Goal: Transaction & Acquisition: Purchase product/service

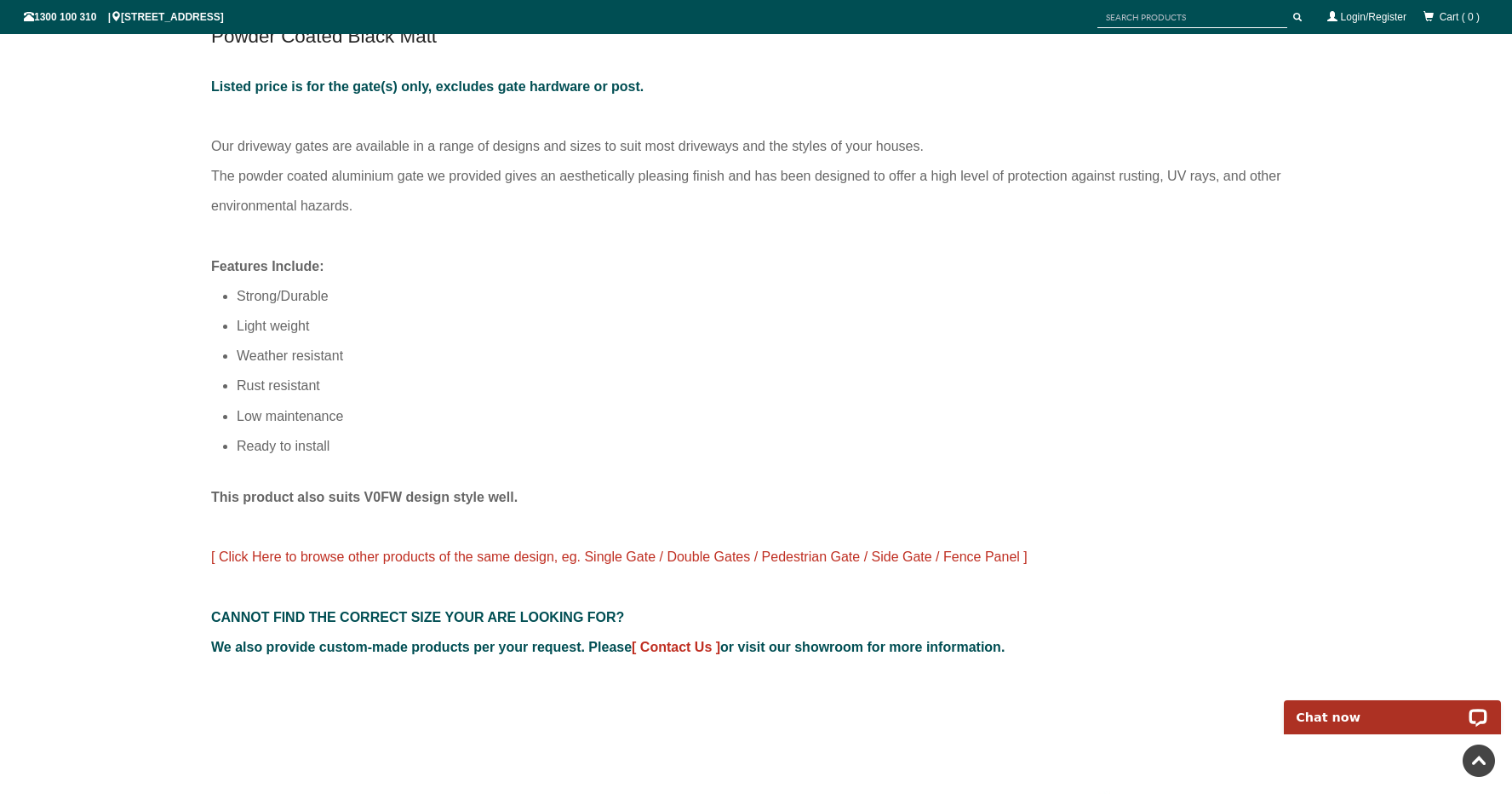
scroll to position [1124, 0]
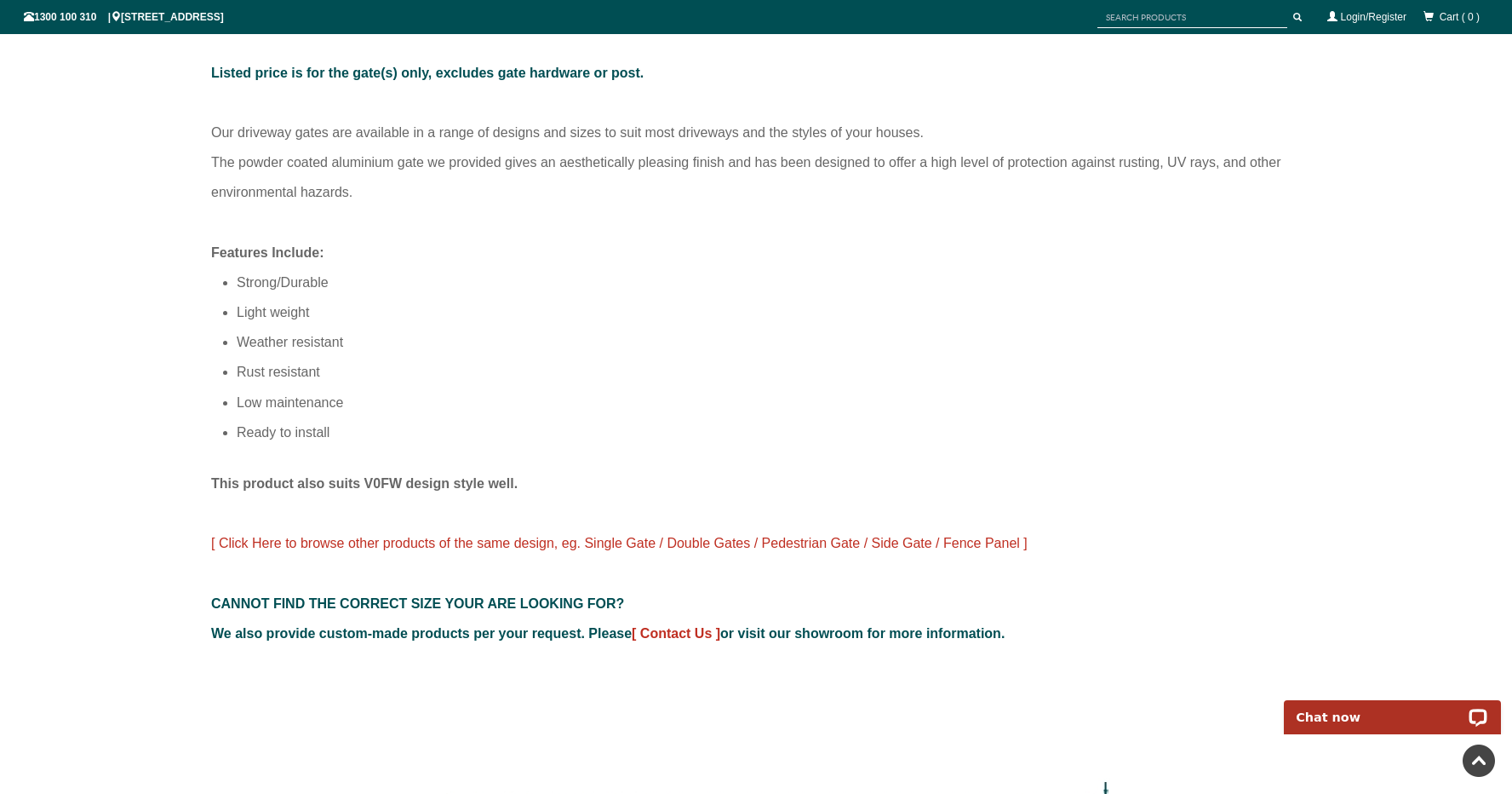
click at [464, 536] on span "[ Click Here to browse other products of the same design, eg. Single Gate / Dou…" at bounding box center [619, 543] width 816 height 14
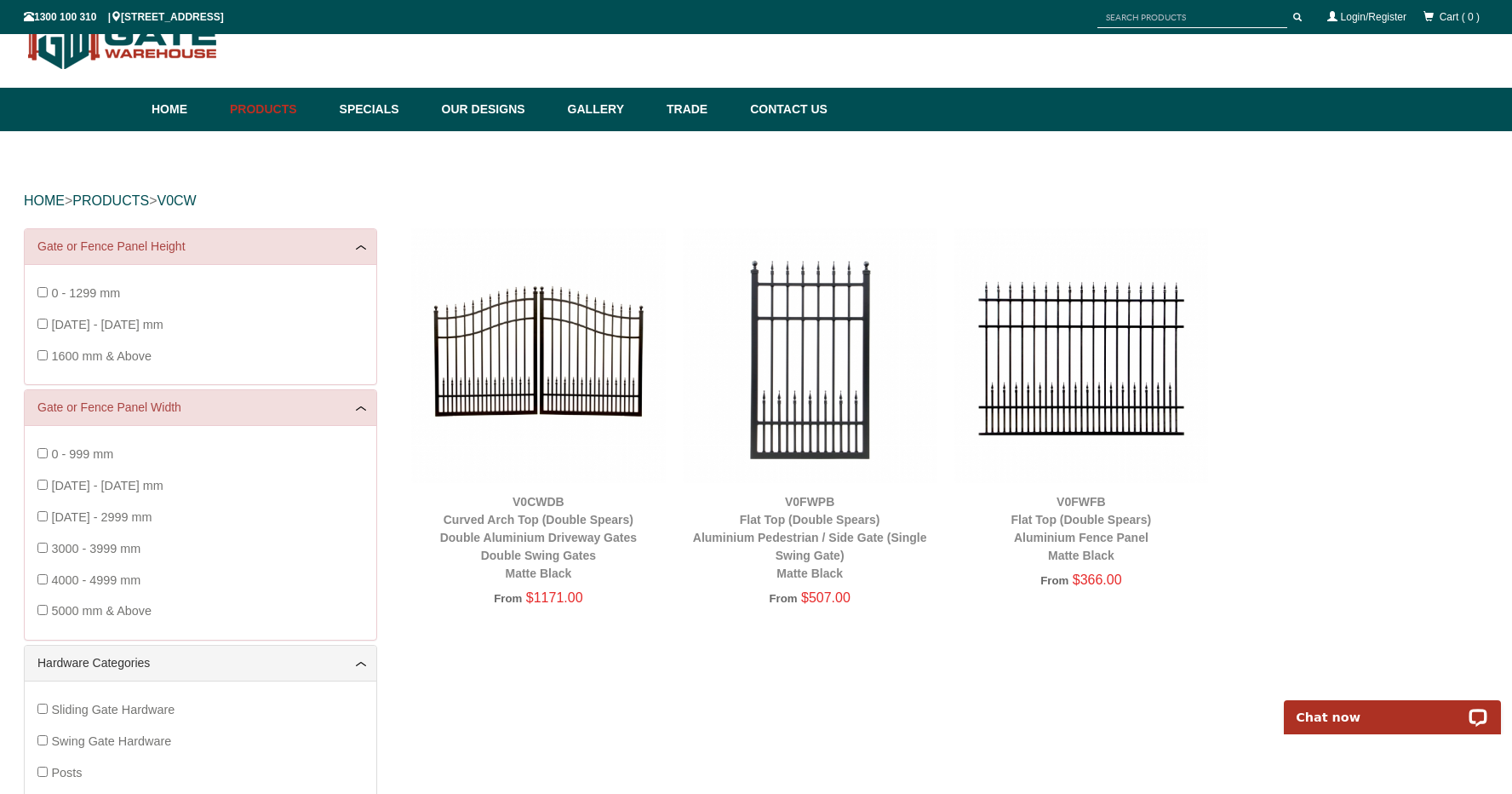
scroll to position [43, 0]
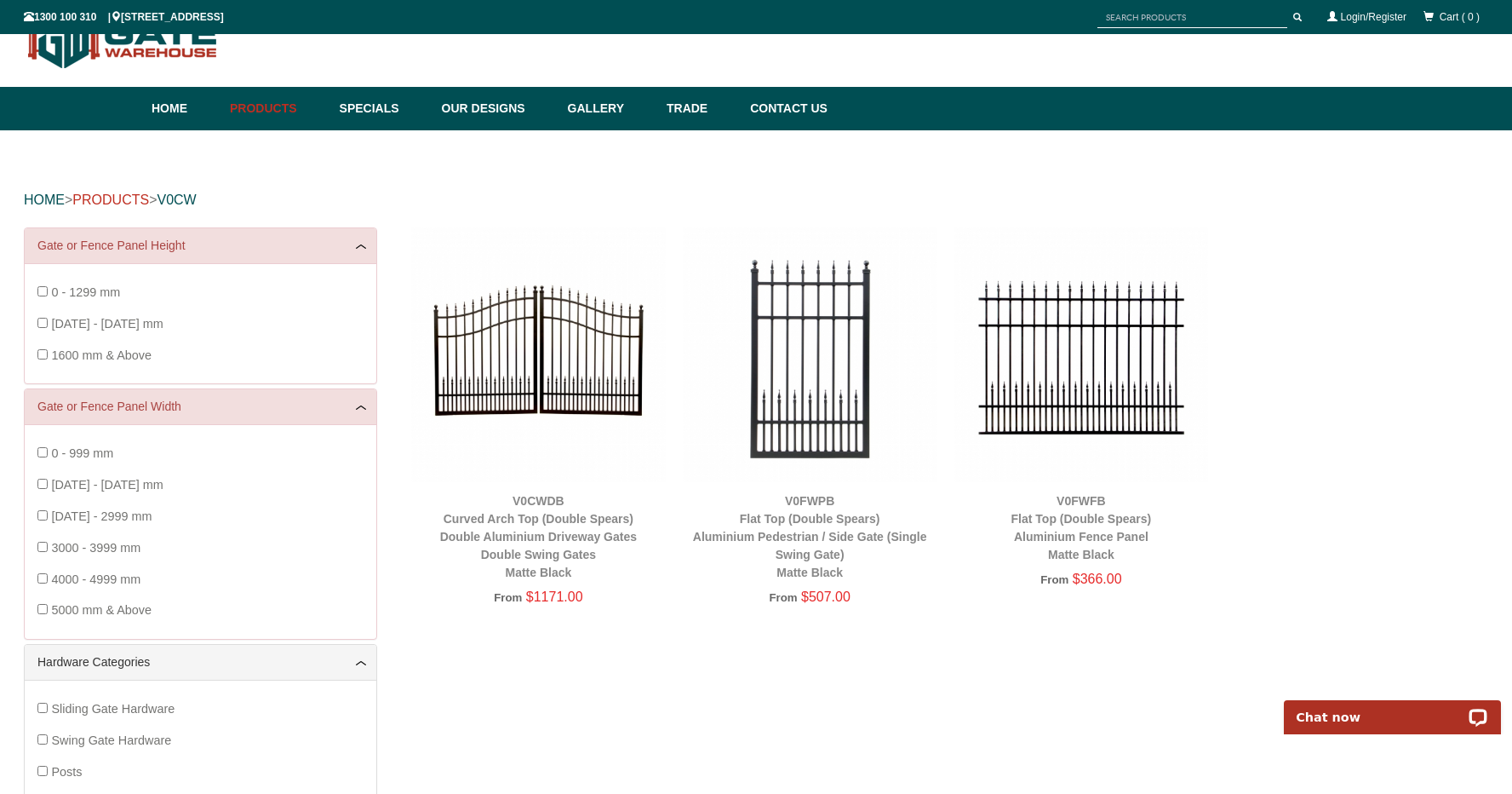
click at [128, 196] on link "PRODUCTS" at bounding box center [110, 199] width 77 height 14
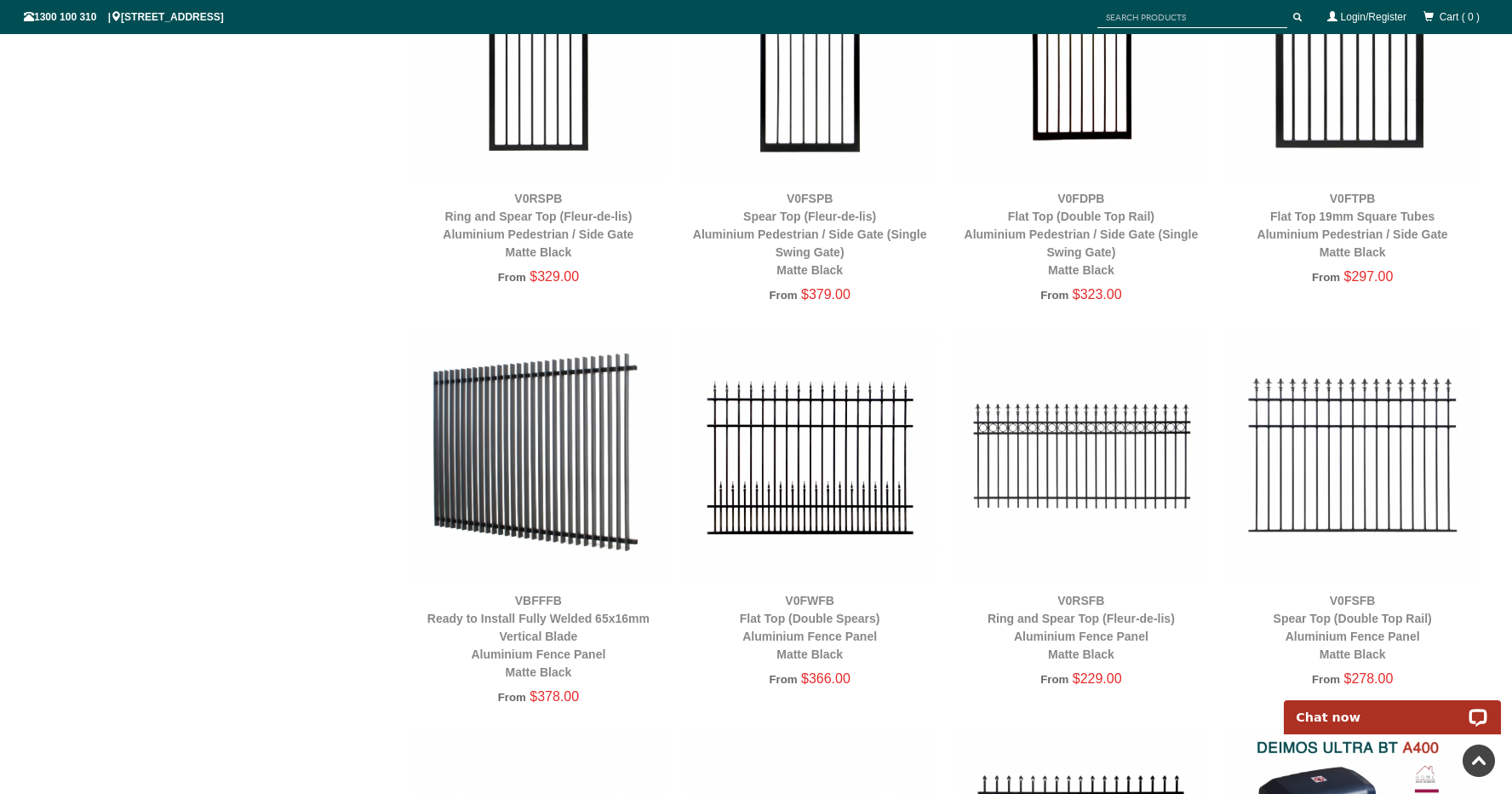
scroll to position [2798, 0]
click at [821, 487] on img at bounding box center [811, 455] width 255 height 255
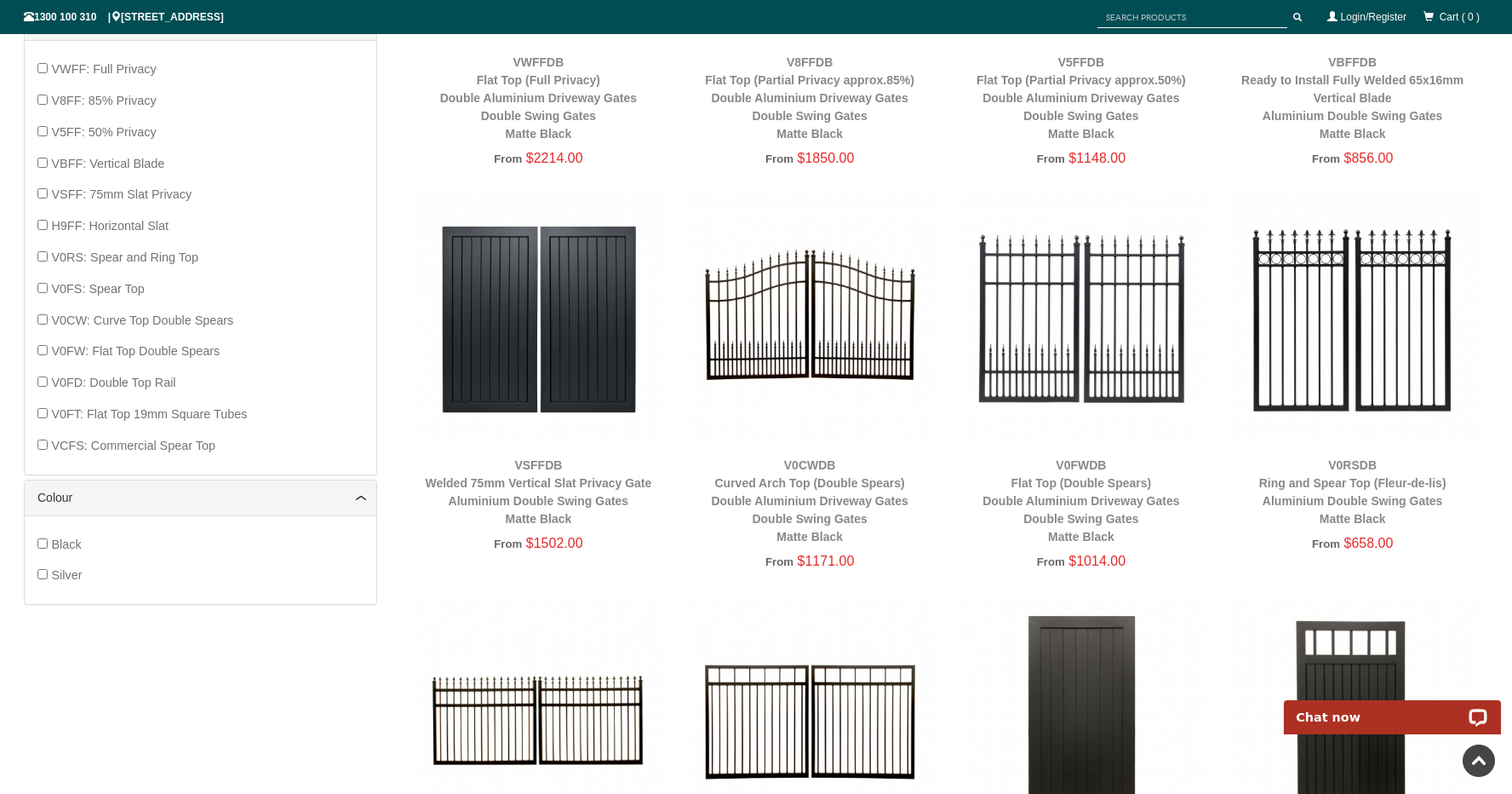
scroll to position [1321, 0]
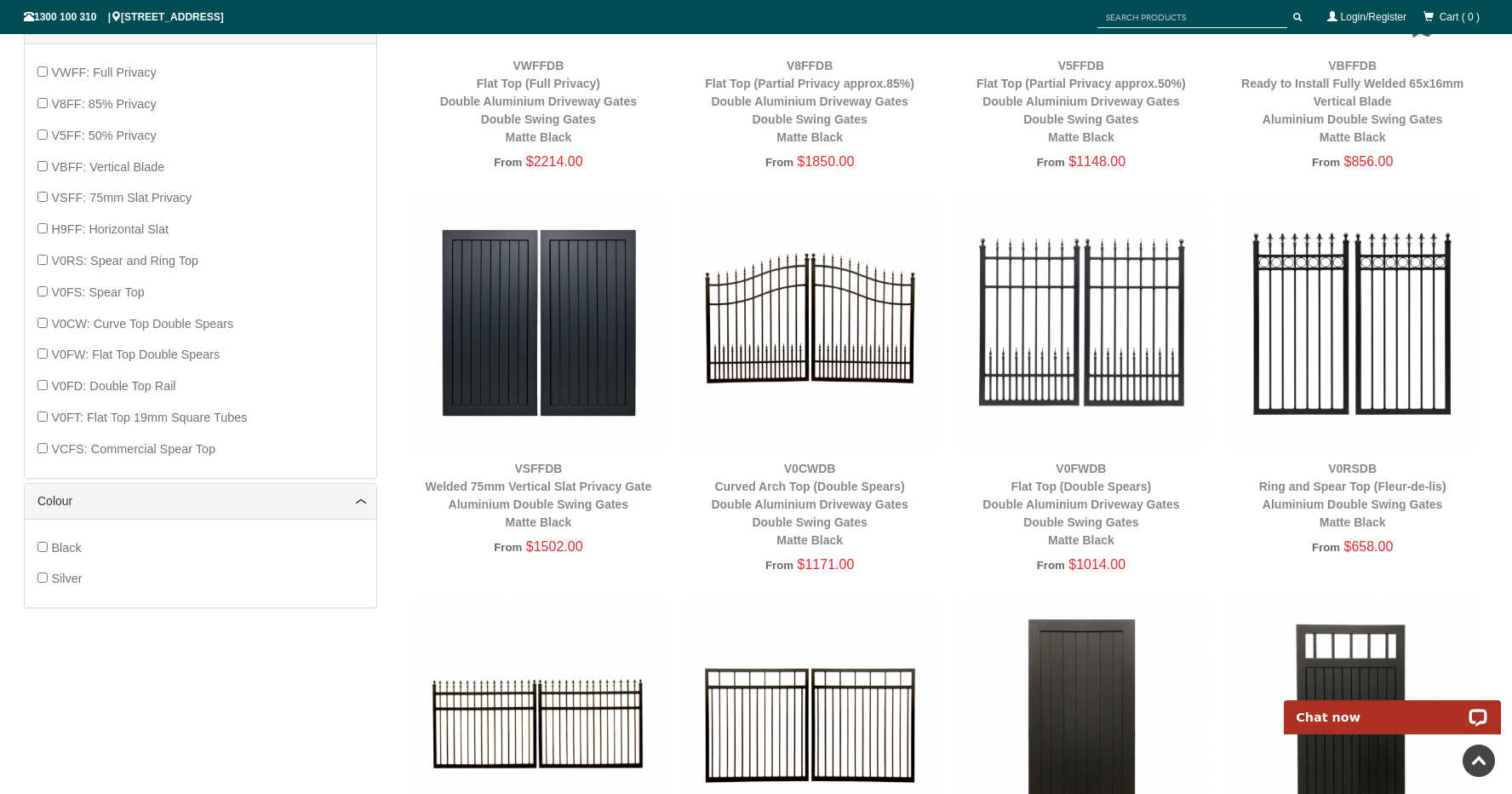
click at [825, 318] on img at bounding box center [811, 322] width 255 height 255
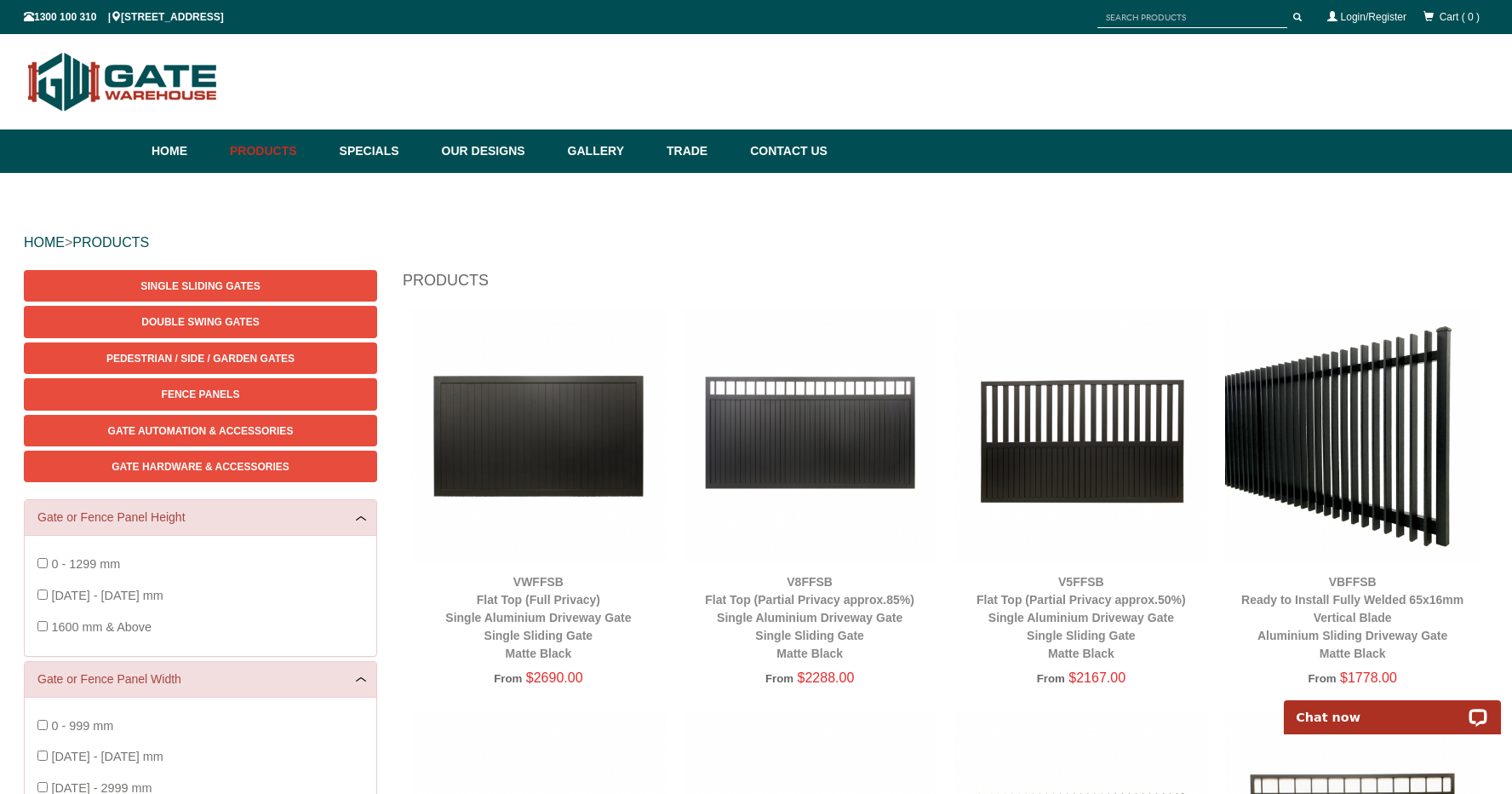
scroll to position [0, 0]
click at [212, 319] on span "Double Swing Gates" at bounding box center [201, 321] width 118 height 12
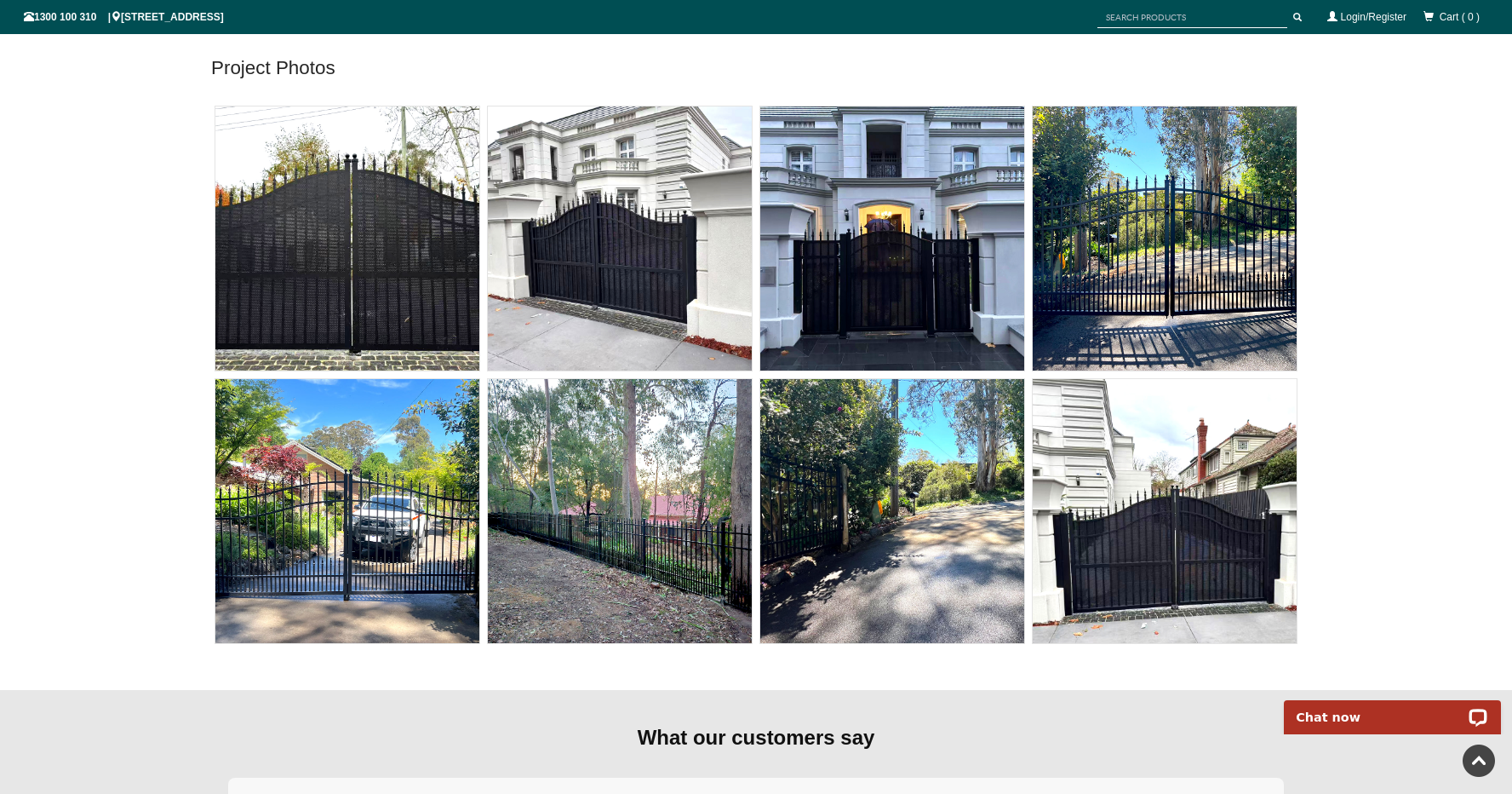
scroll to position [7520, 0]
click at [639, 542] on img at bounding box center [620, 513] width 264 height 264
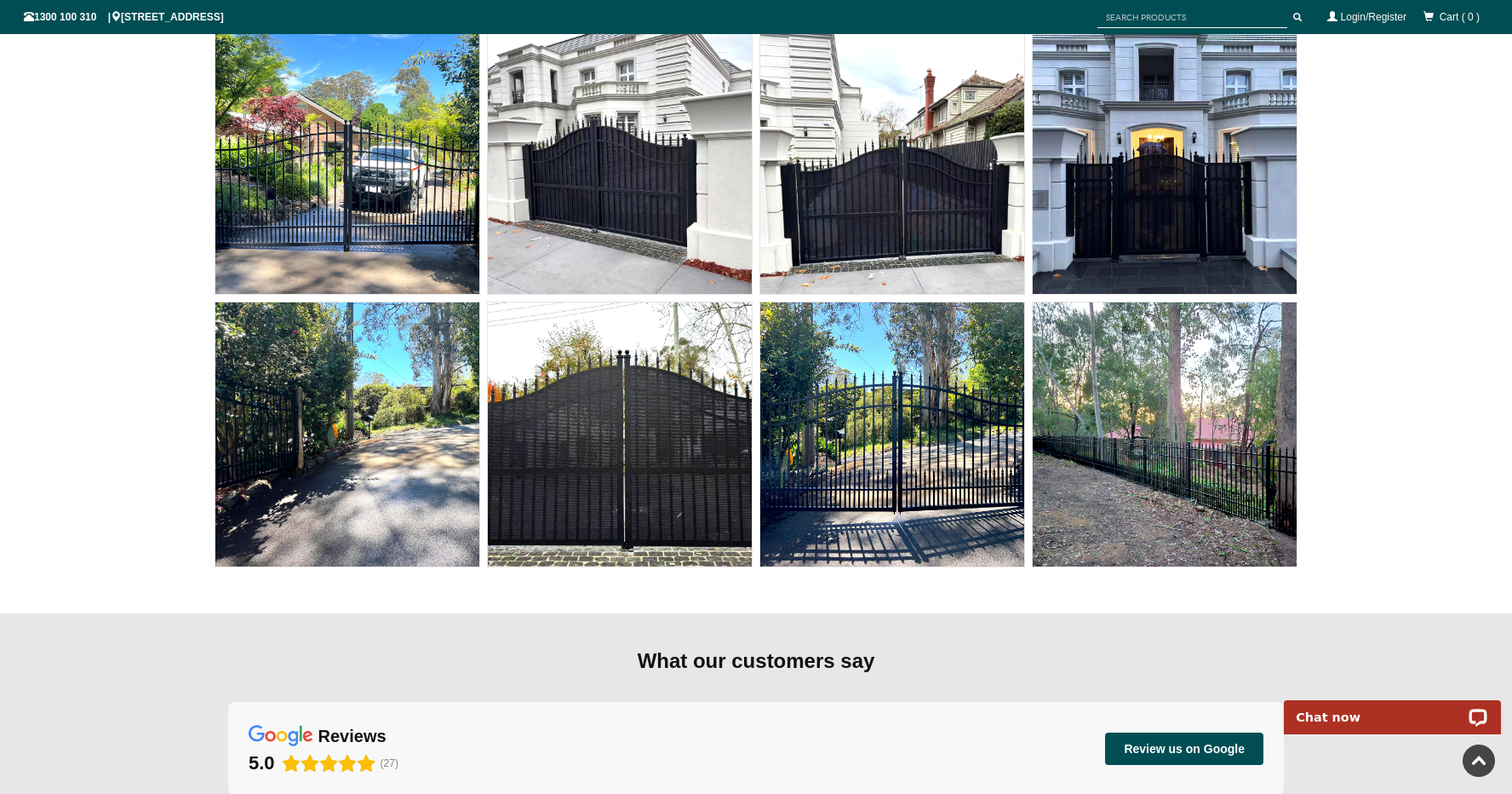
scroll to position [11531, 0]
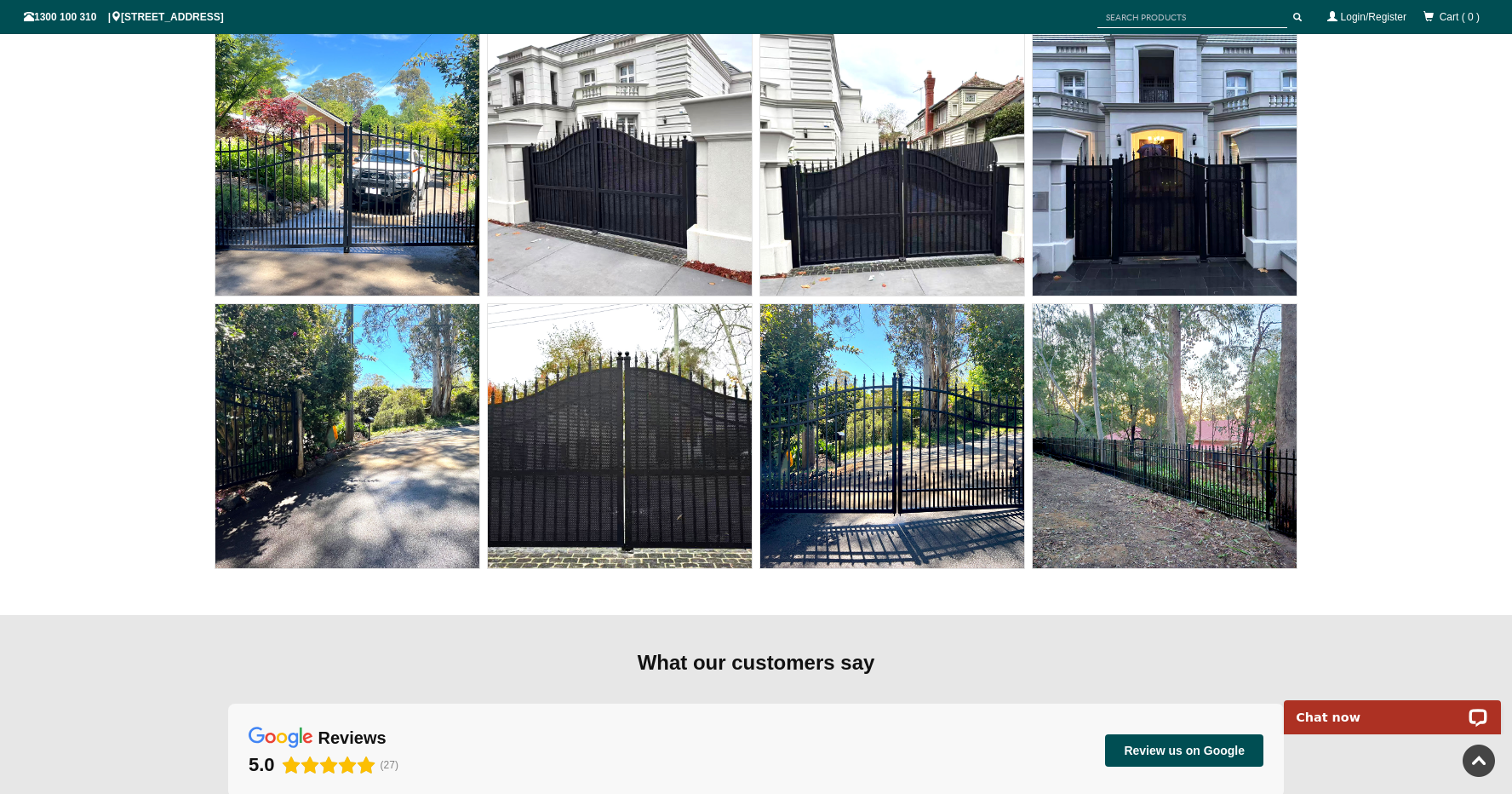
click at [315, 440] on img at bounding box center [348, 436] width 264 height 264
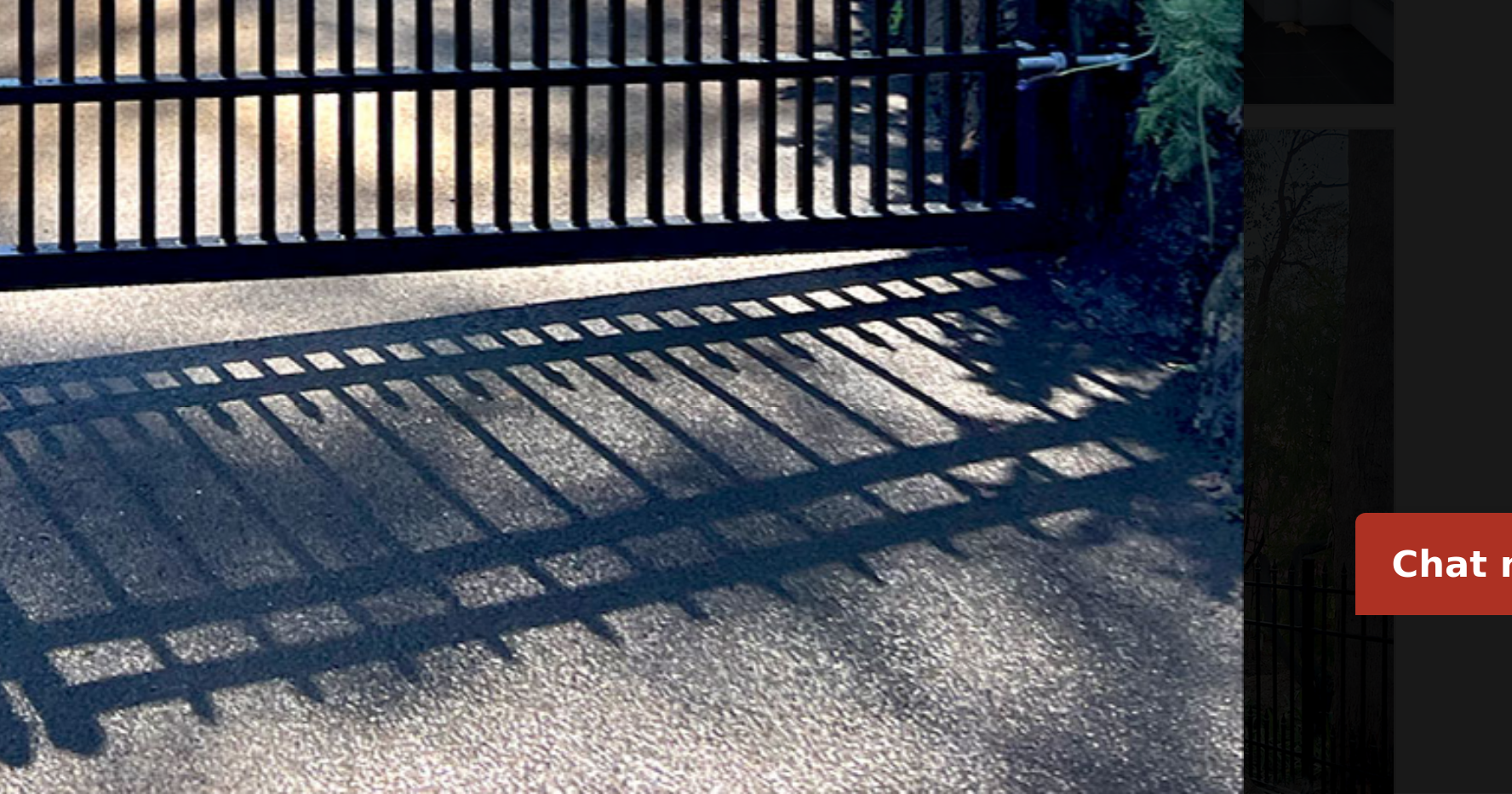
scroll to position [11548, 0]
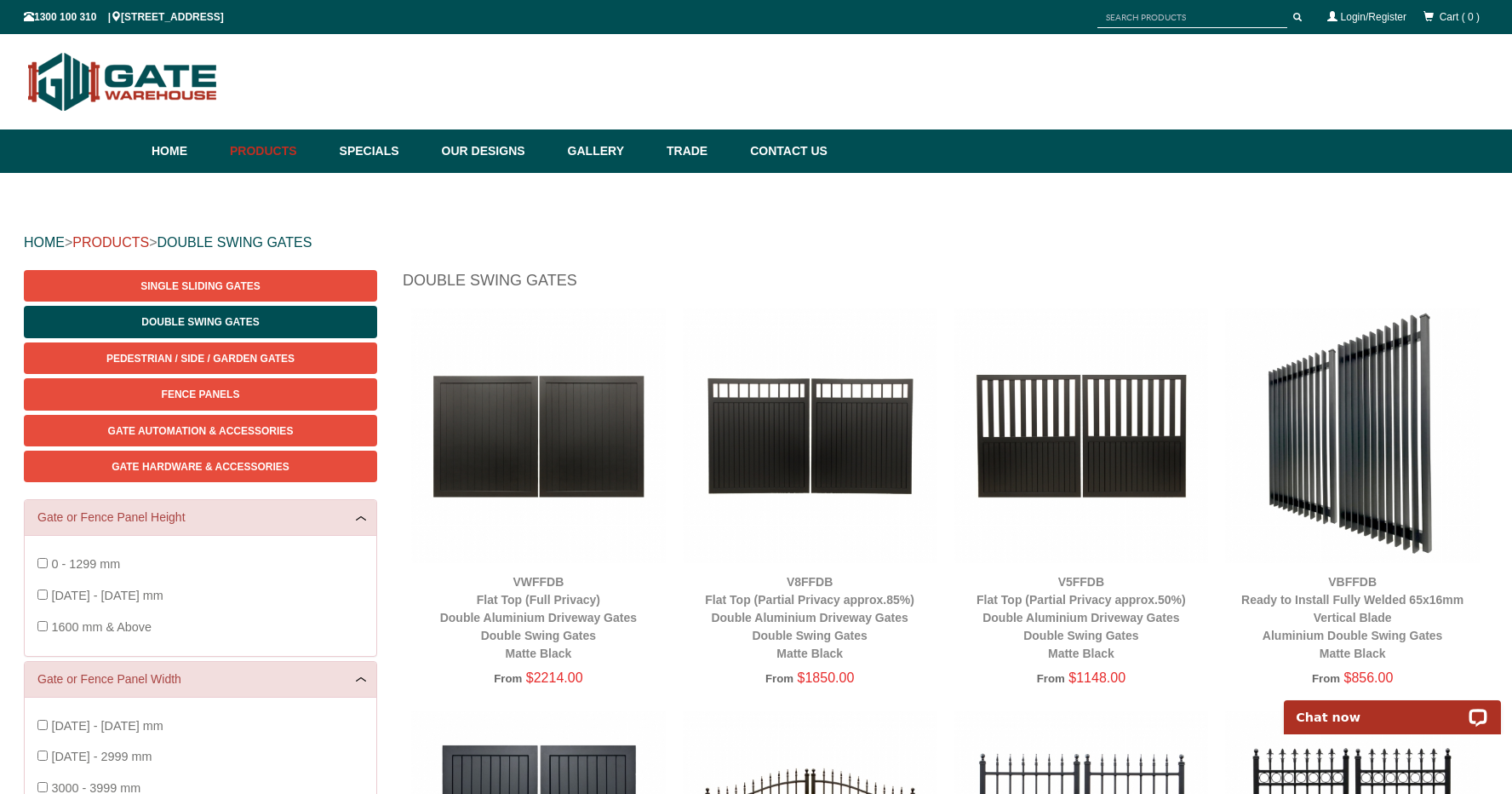
click at [124, 241] on link "PRODUCTS" at bounding box center [110, 242] width 77 height 14
